Goal: Obtain resource: Download file/media

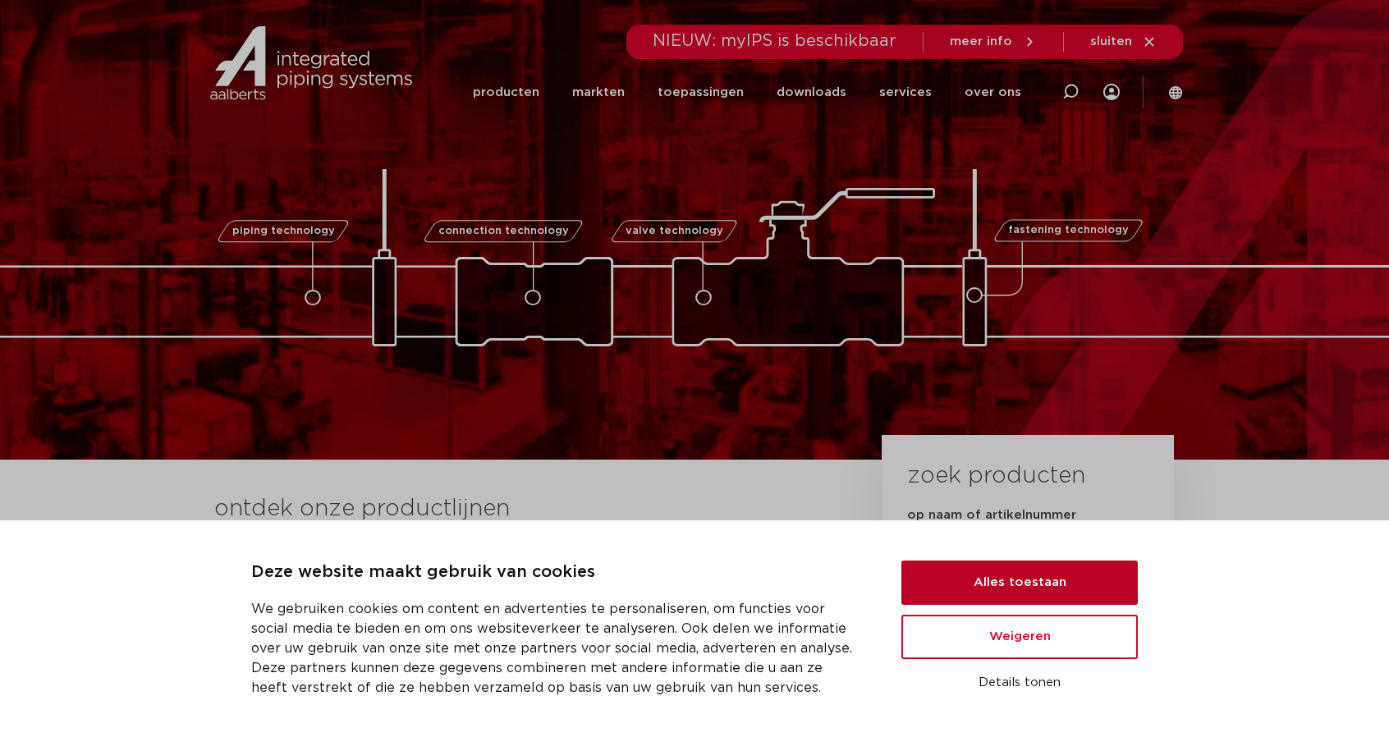
drag, startPoint x: 1029, startPoint y: 579, endPoint x: 1046, endPoint y: 575, distance: 16.9
click at [1029, 579] on button "Alles toestaan" at bounding box center [1019, 583] width 236 height 44
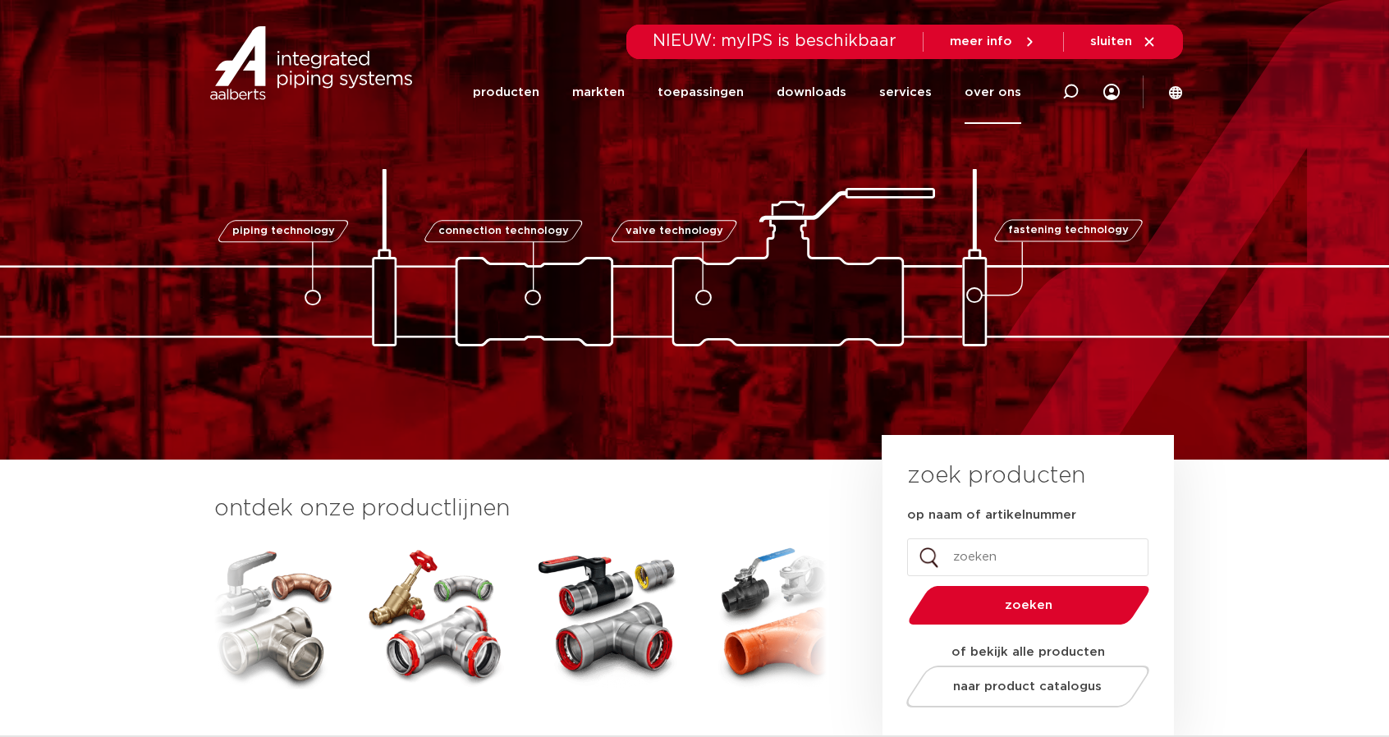
click at [1001, 93] on link "over ons" at bounding box center [992, 92] width 57 height 63
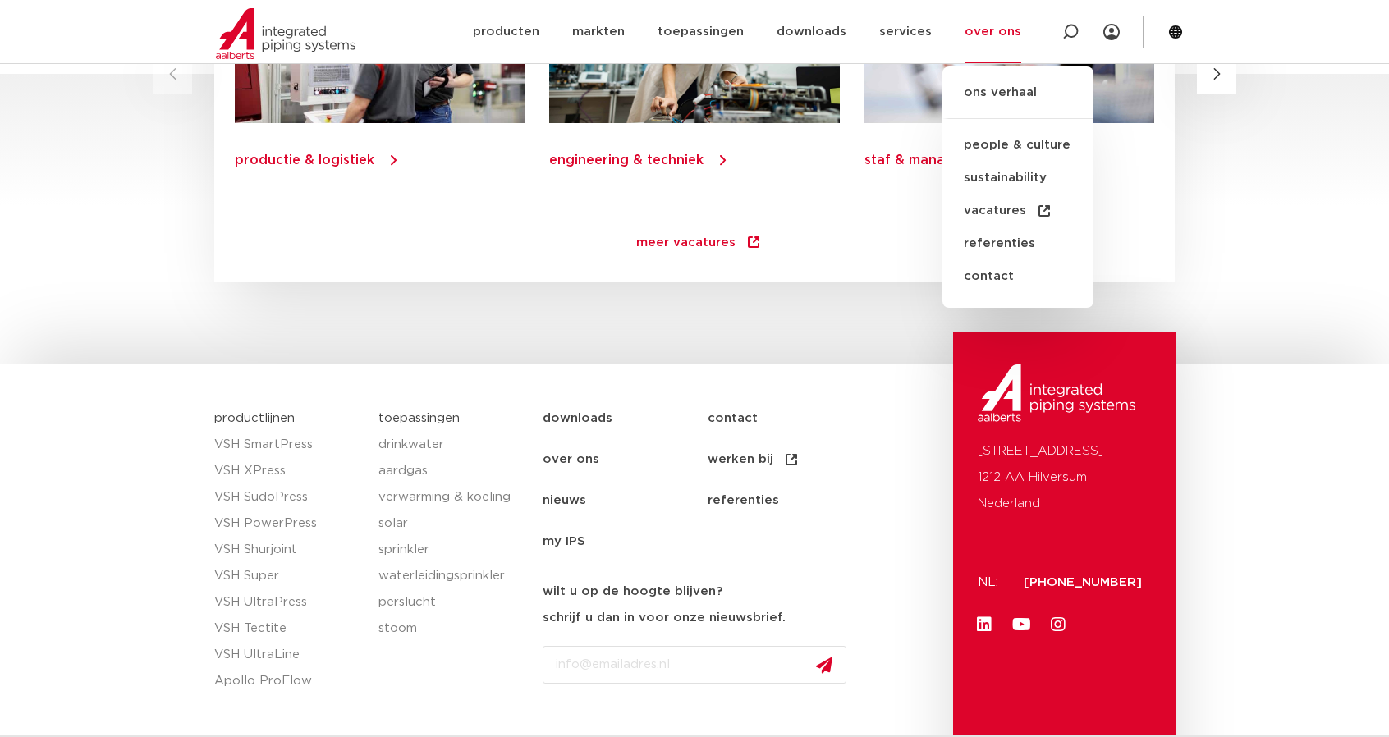
scroll to position [2298, 0]
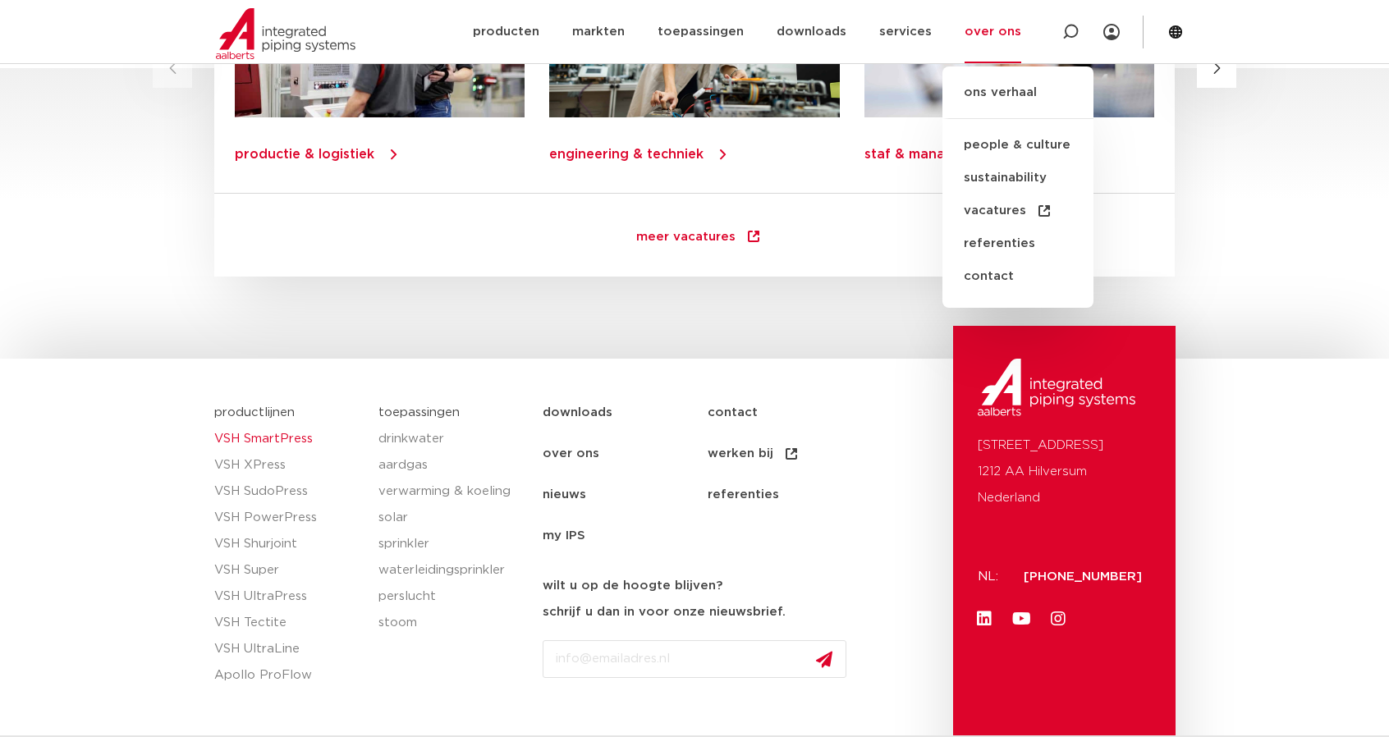
click at [250, 438] on link "VSH SmartPress" at bounding box center [288, 439] width 148 height 26
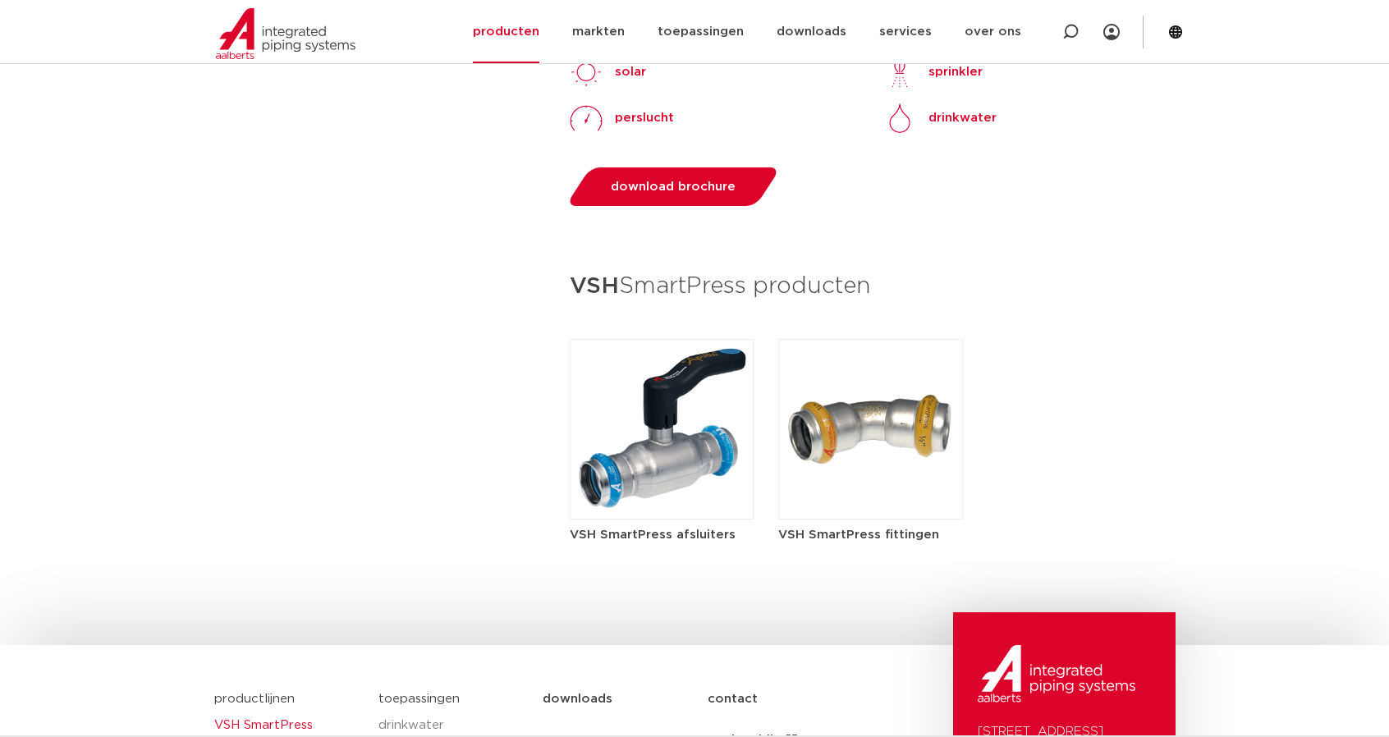
scroll to position [1560, 0]
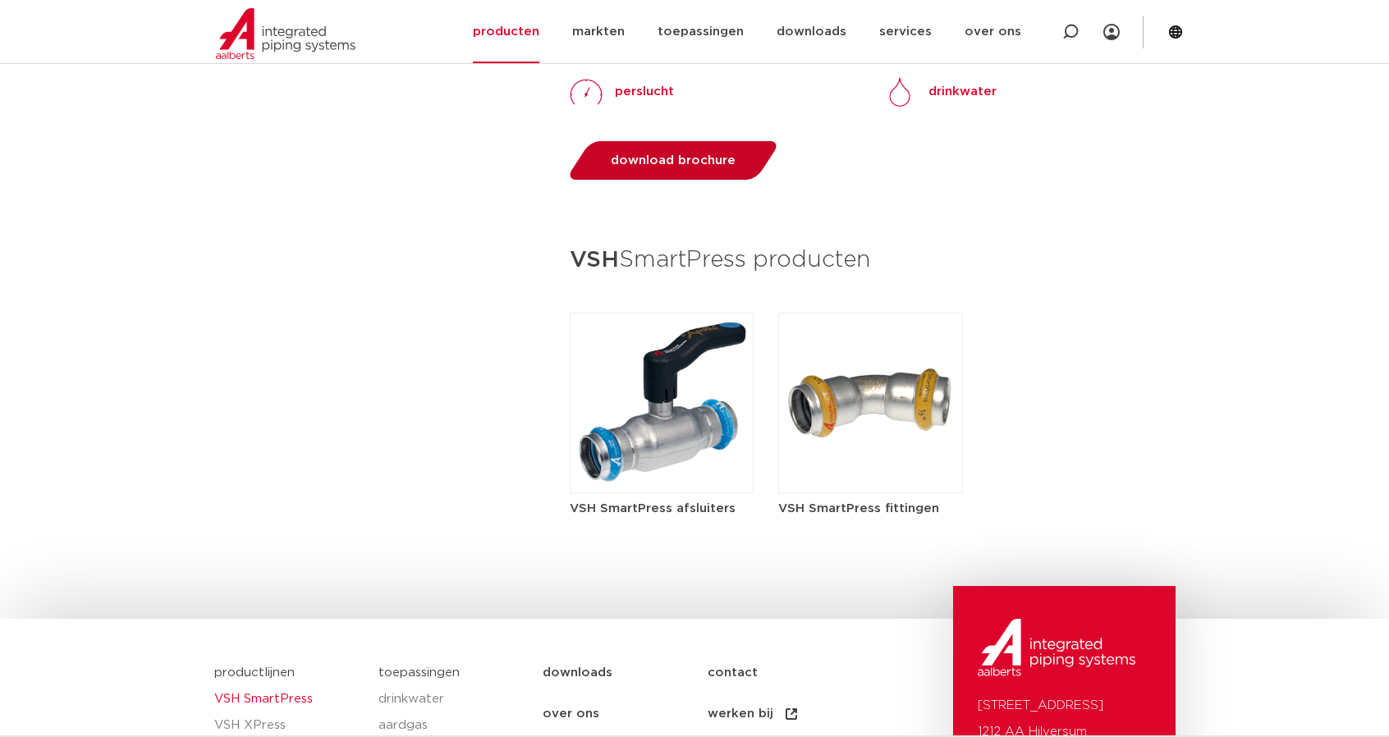
click at [665, 158] on span "download brochure" at bounding box center [673, 160] width 125 height 12
click at [621, 32] on link "markten" at bounding box center [598, 31] width 53 height 63
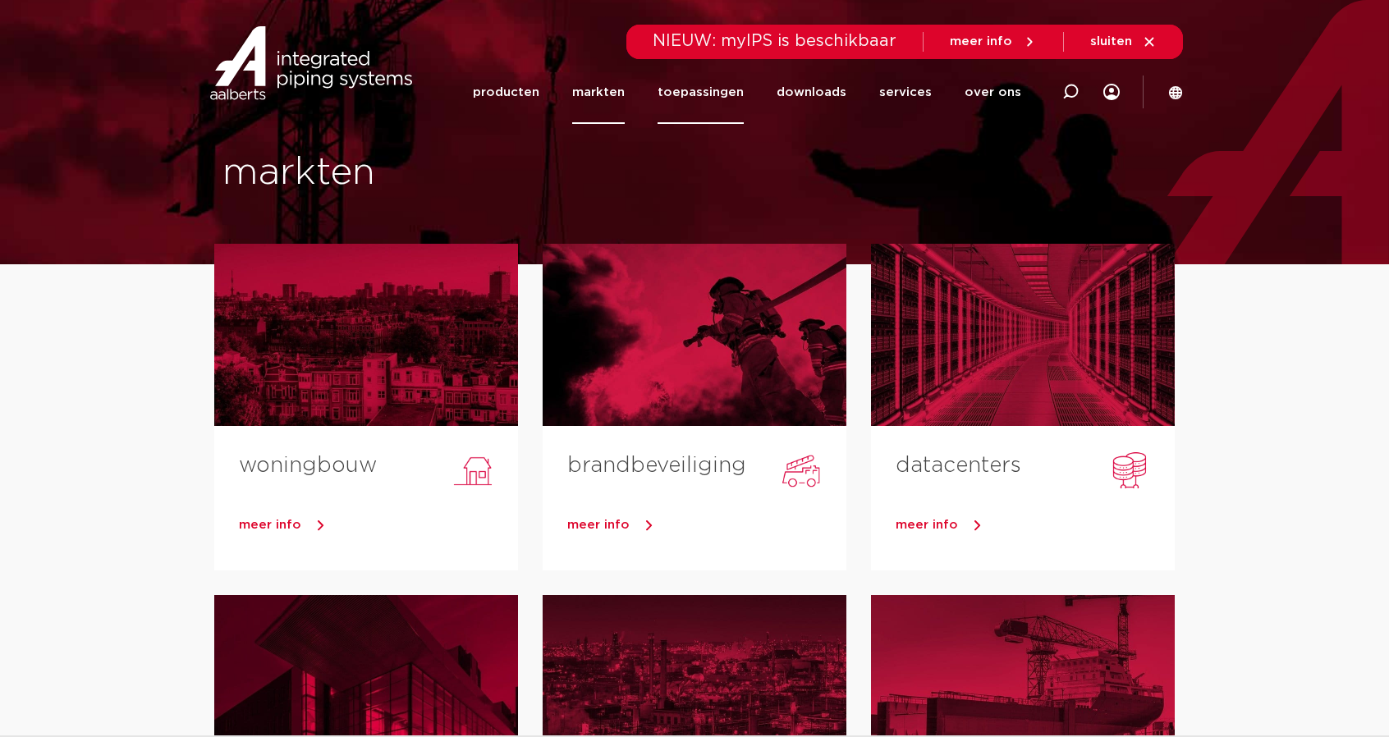
click at [688, 89] on link "toepassingen" at bounding box center [700, 92] width 86 height 63
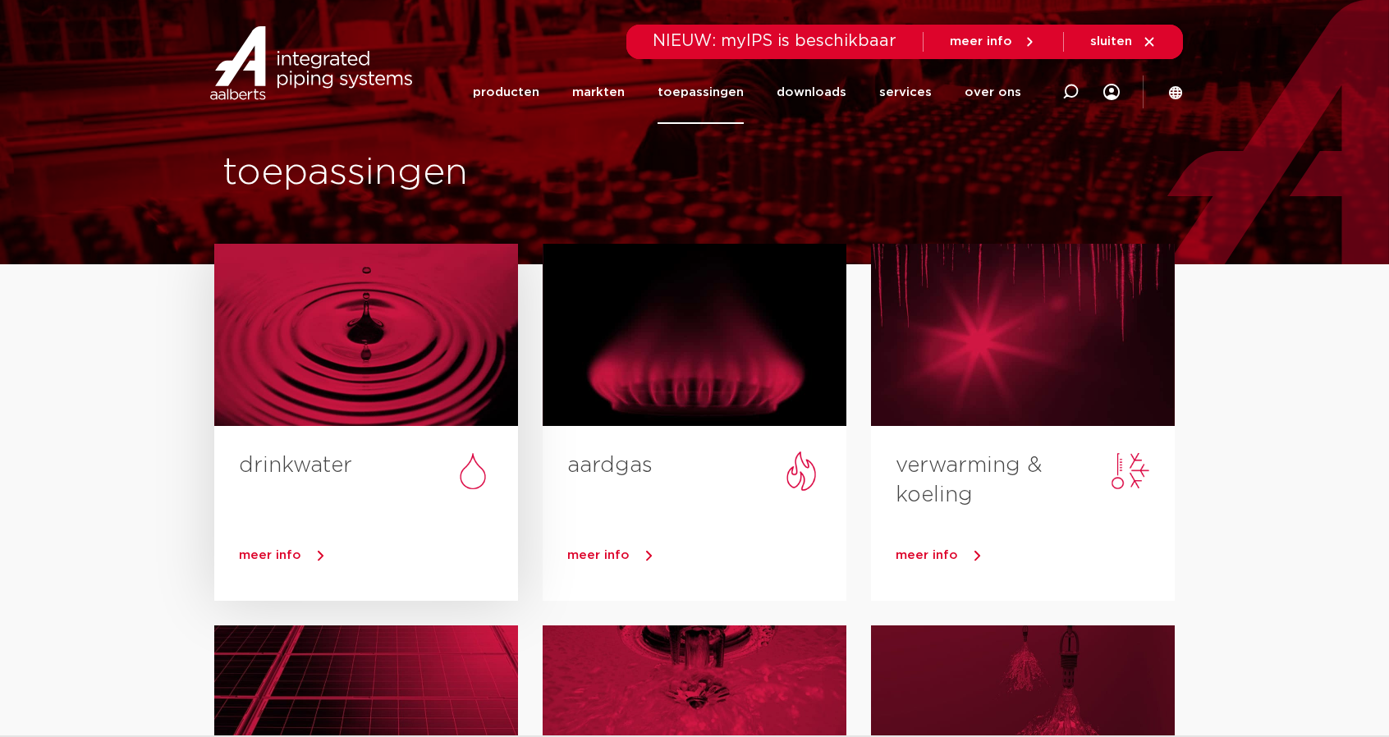
click at [352, 341] on div at bounding box center [366, 335] width 304 height 182
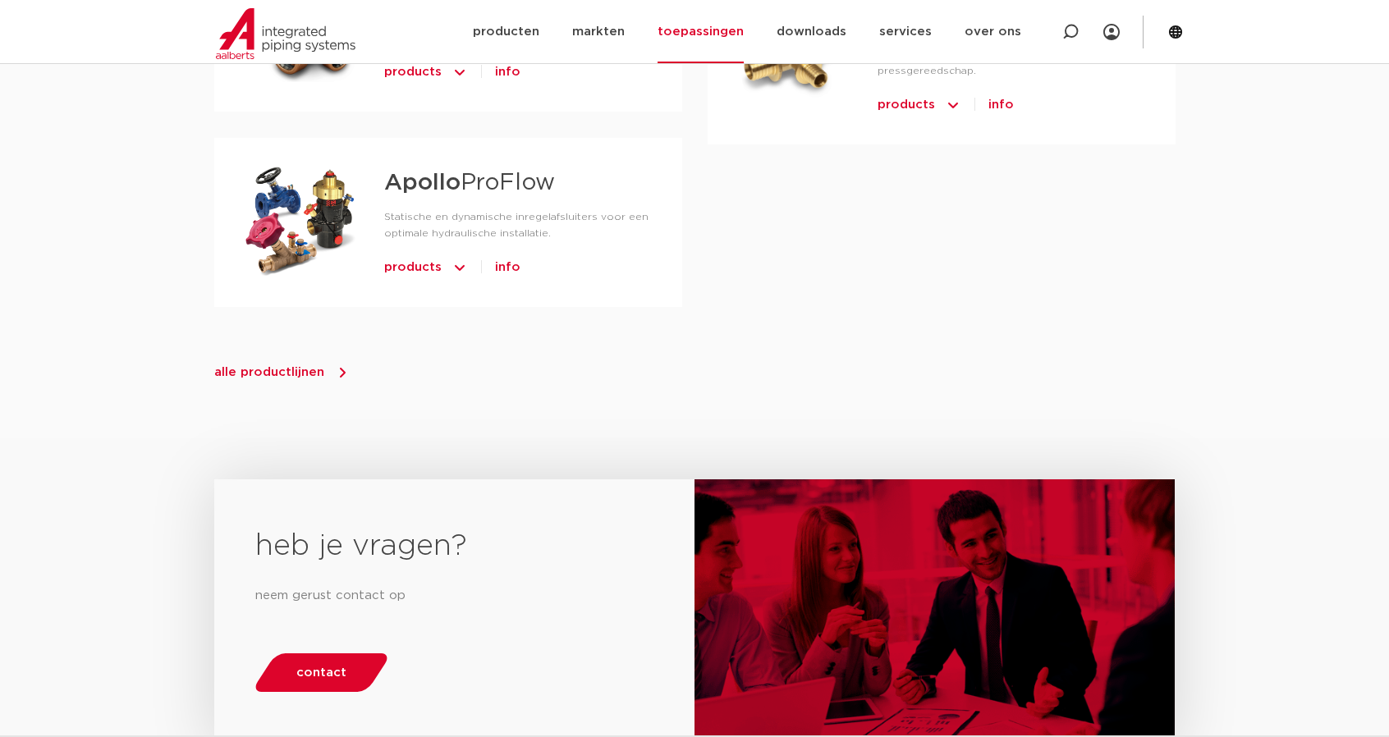
scroll to position [1724, 0]
